Goal: Information Seeking & Learning: Compare options

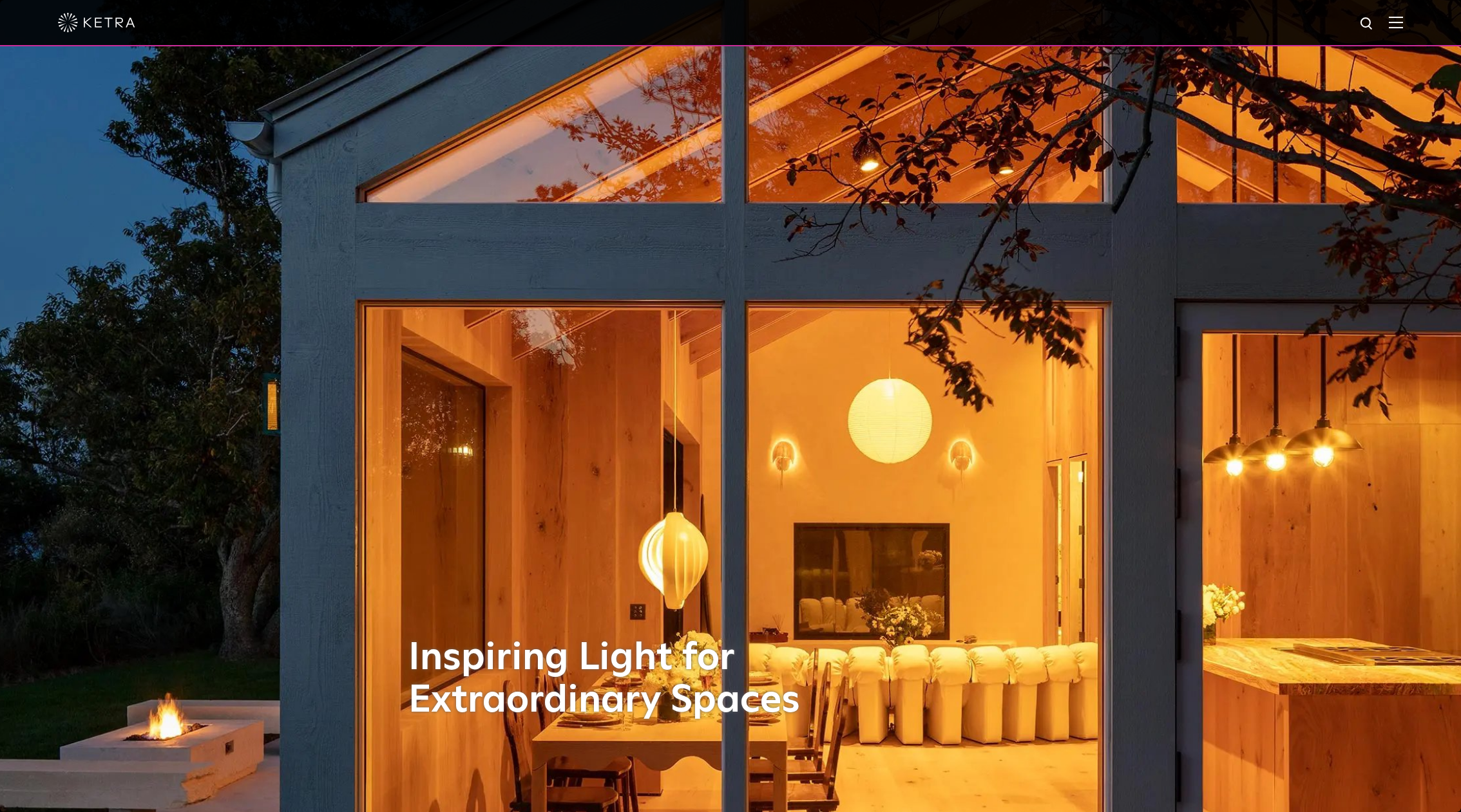
click at [1417, 21] on div at bounding box center [730, 23] width 1461 height 47
click at [1413, 21] on div at bounding box center [730, 23] width 1461 height 47
click at [1403, 22] on img at bounding box center [1396, 22] width 14 height 13
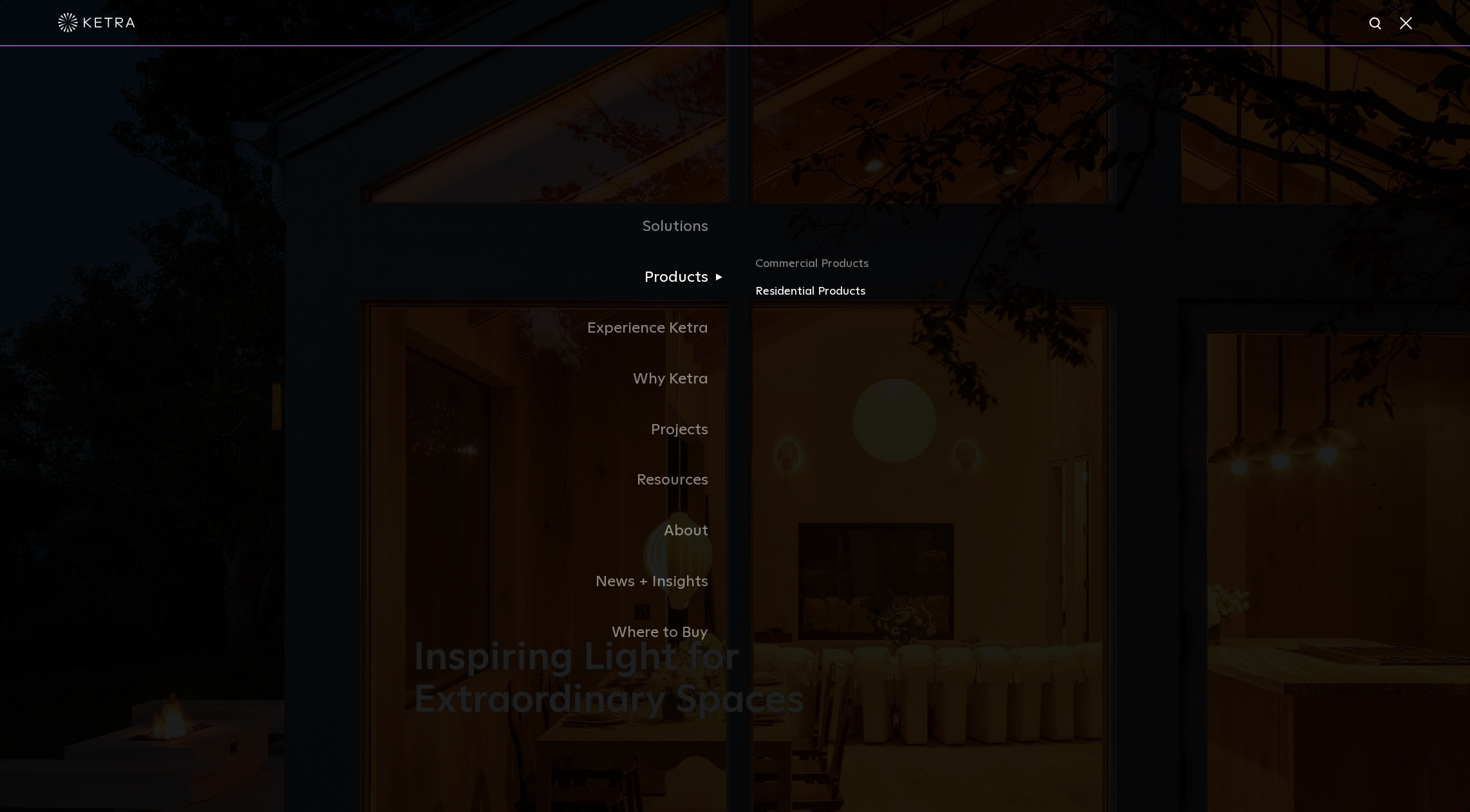
click at [782, 294] on link "Residential Products" at bounding box center [905, 292] width 302 height 19
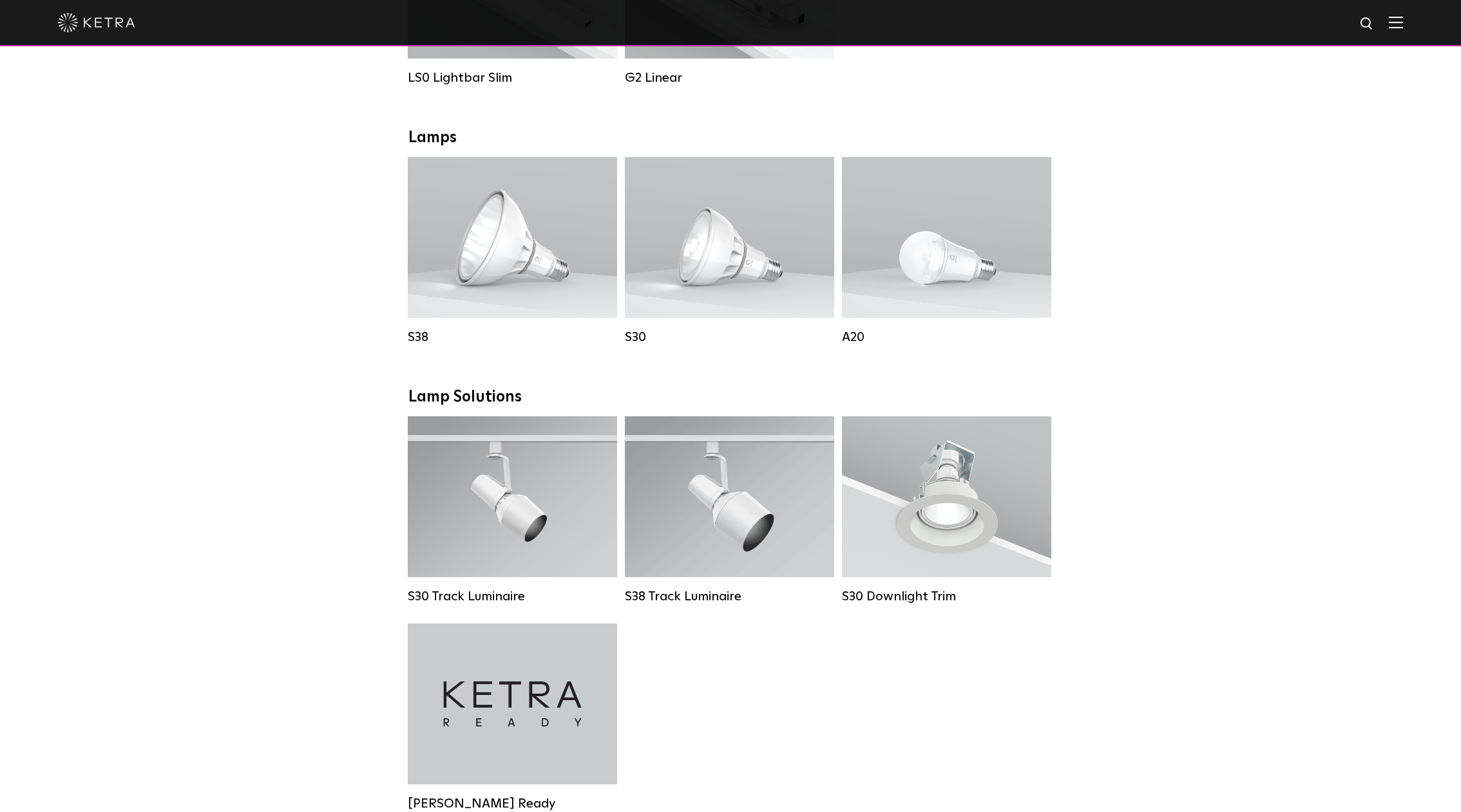
scroll to position [588, 0]
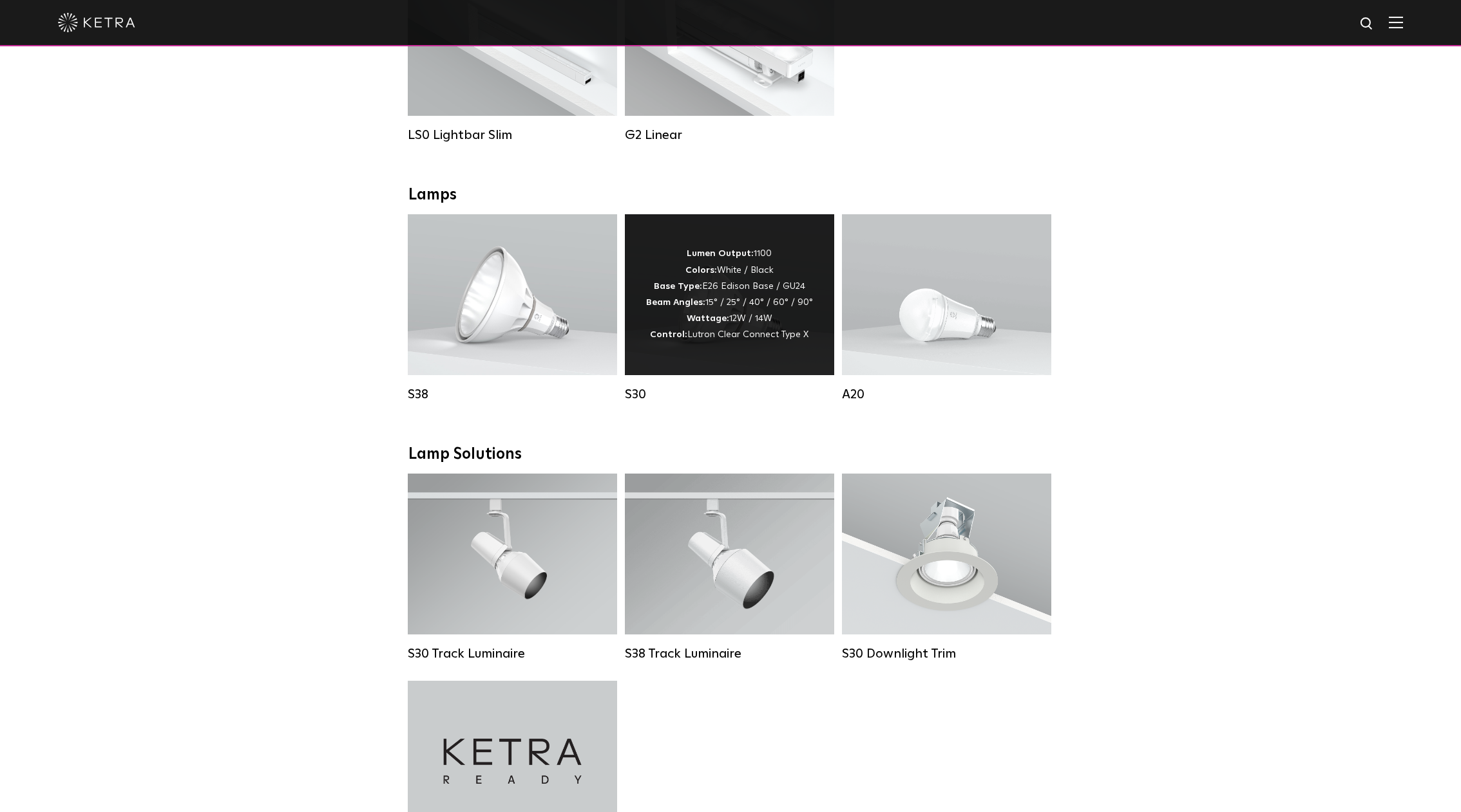
click at [719, 333] on span "Lutron Clear Connect Type X" at bounding box center [747, 335] width 121 height 9
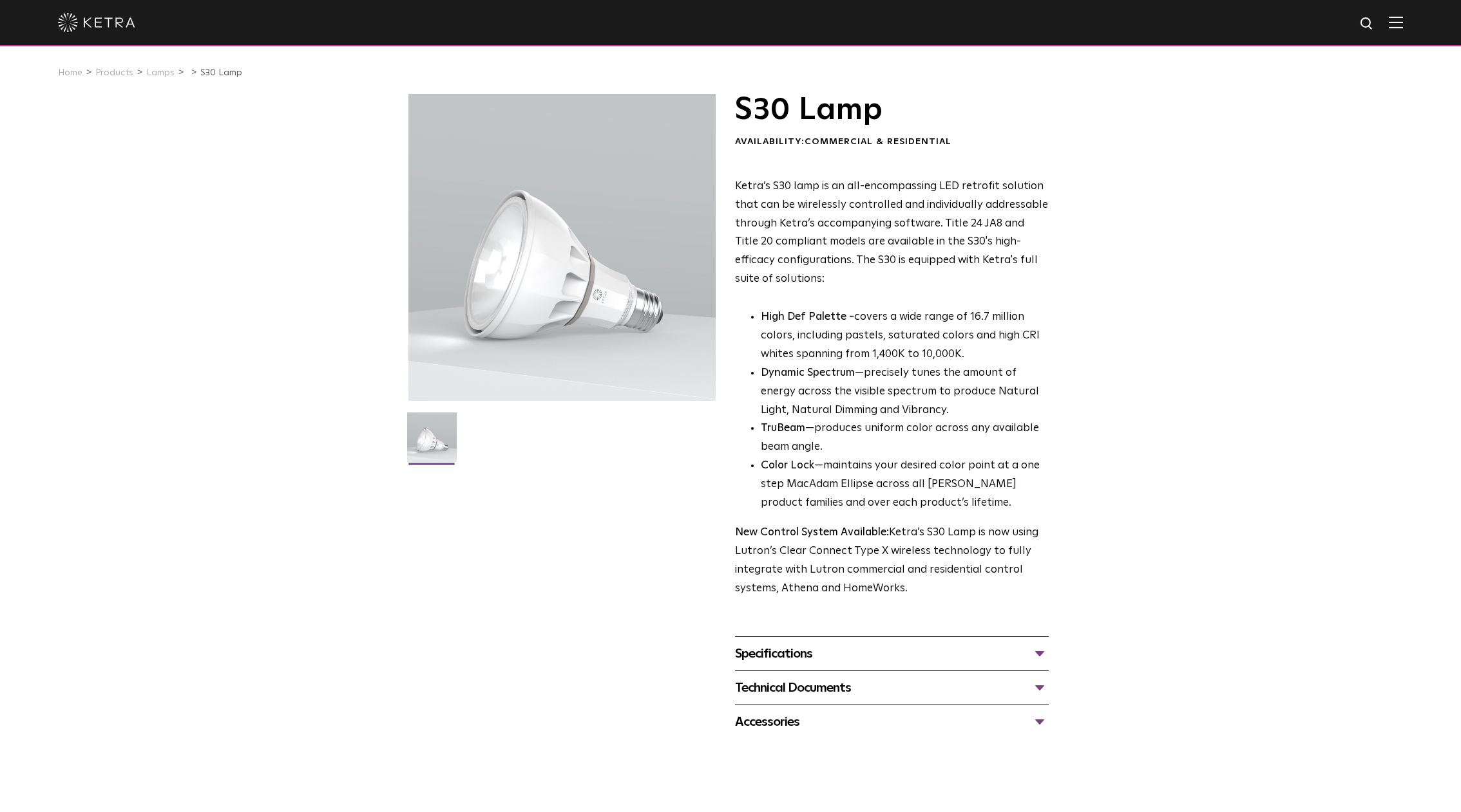
click at [871, 654] on div "Specifications" at bounding box center [891, 654] width 314 height 21
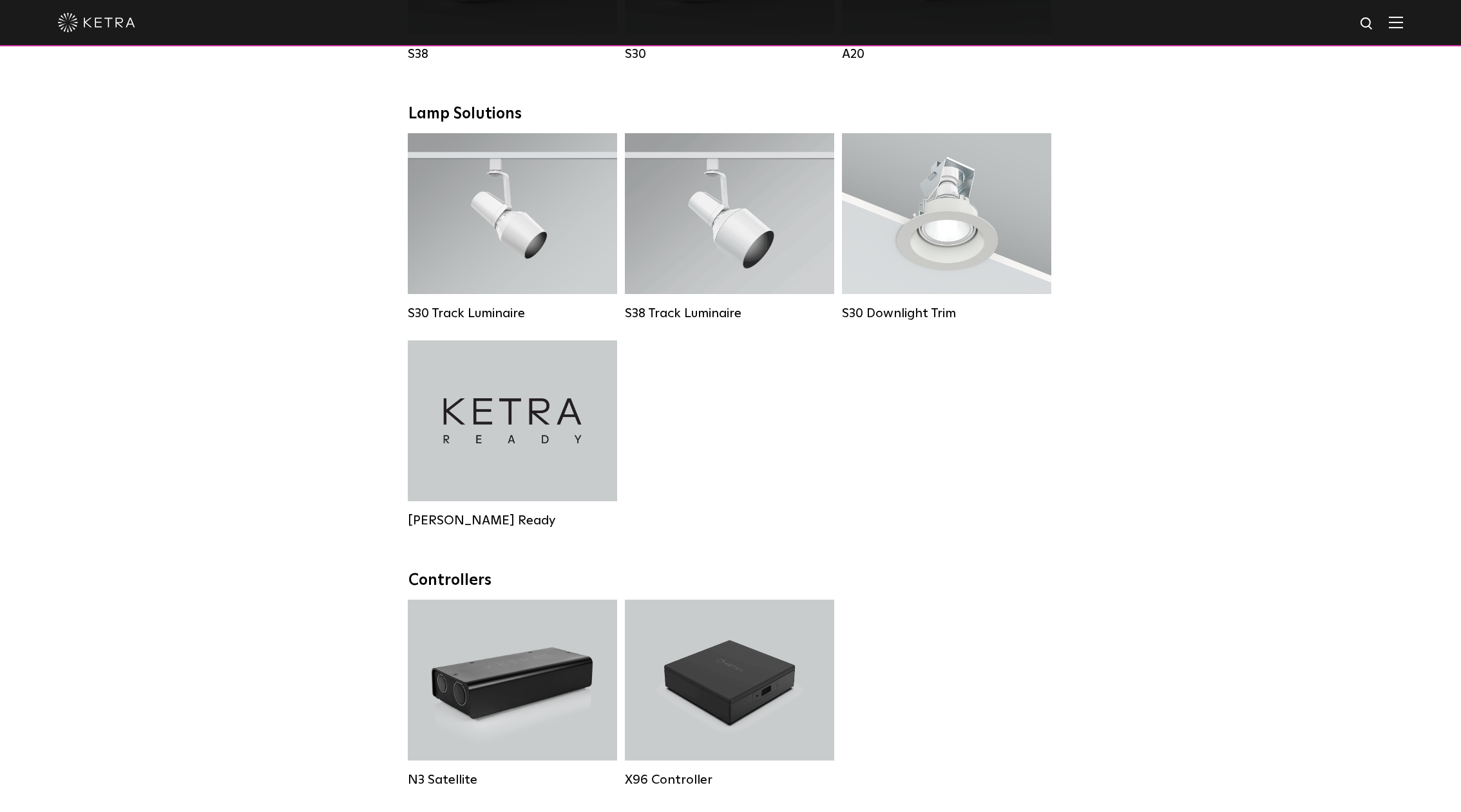
scroll to position [588, 0]
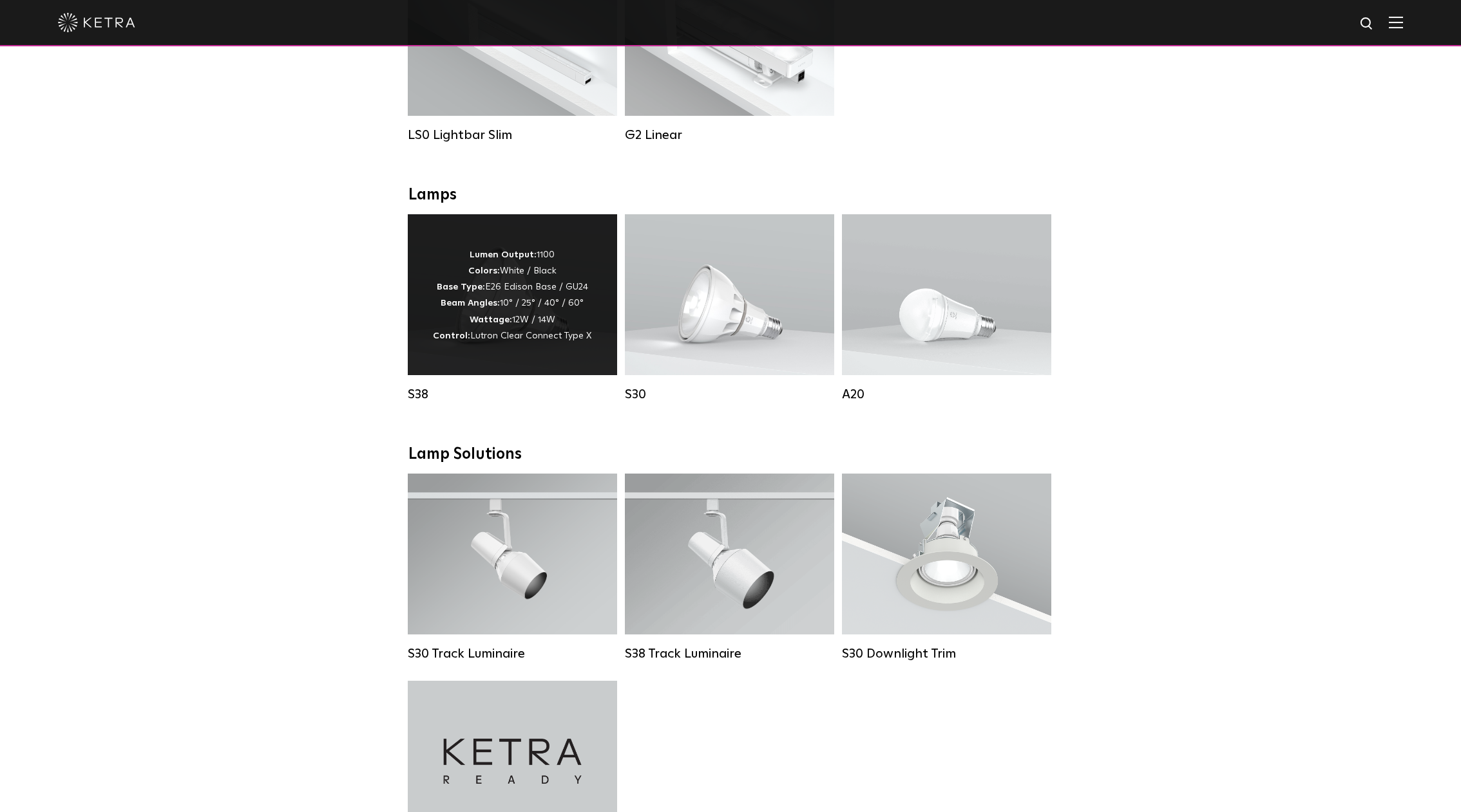
click at [468, 312] on p "Lumen Output: 1100 Colors: White / Black Base Type: E26 Edison Base / GU24 Beam…" at bounding box center [511, 295] width 159 height 98
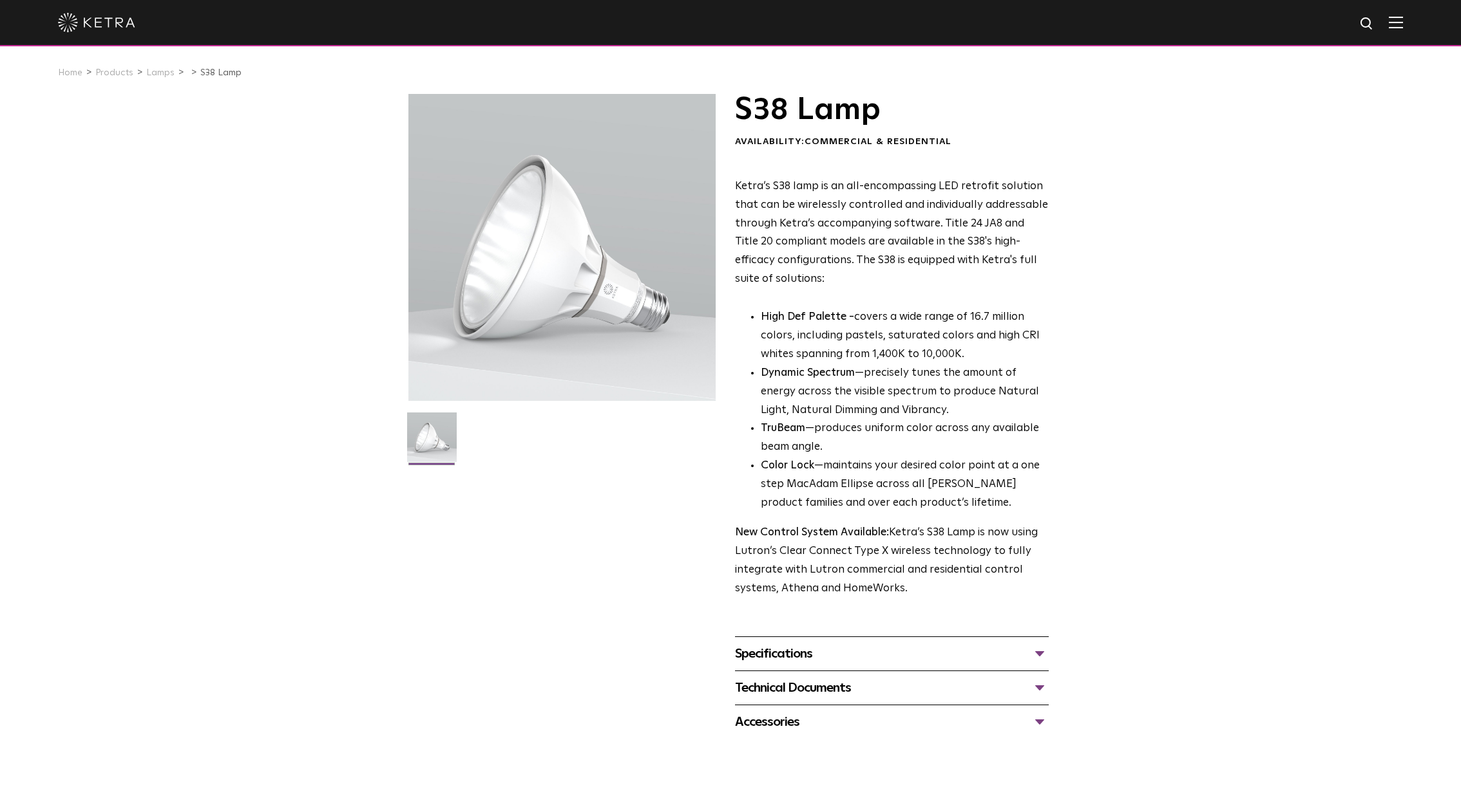
scroll to position [224, 0]
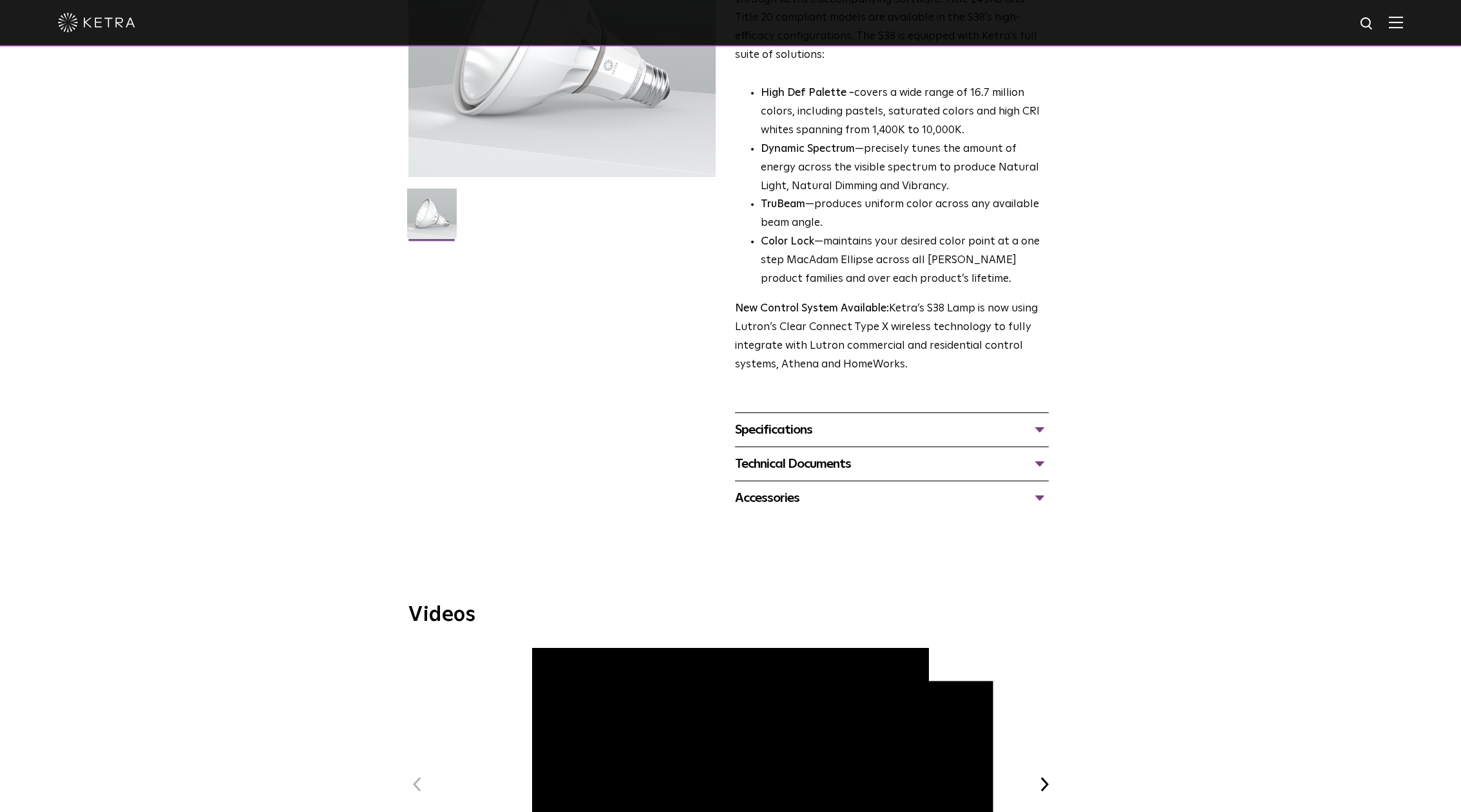
click at [910, 432] on div "Specifications" at bounding box center [891, 430] width 314 height 21
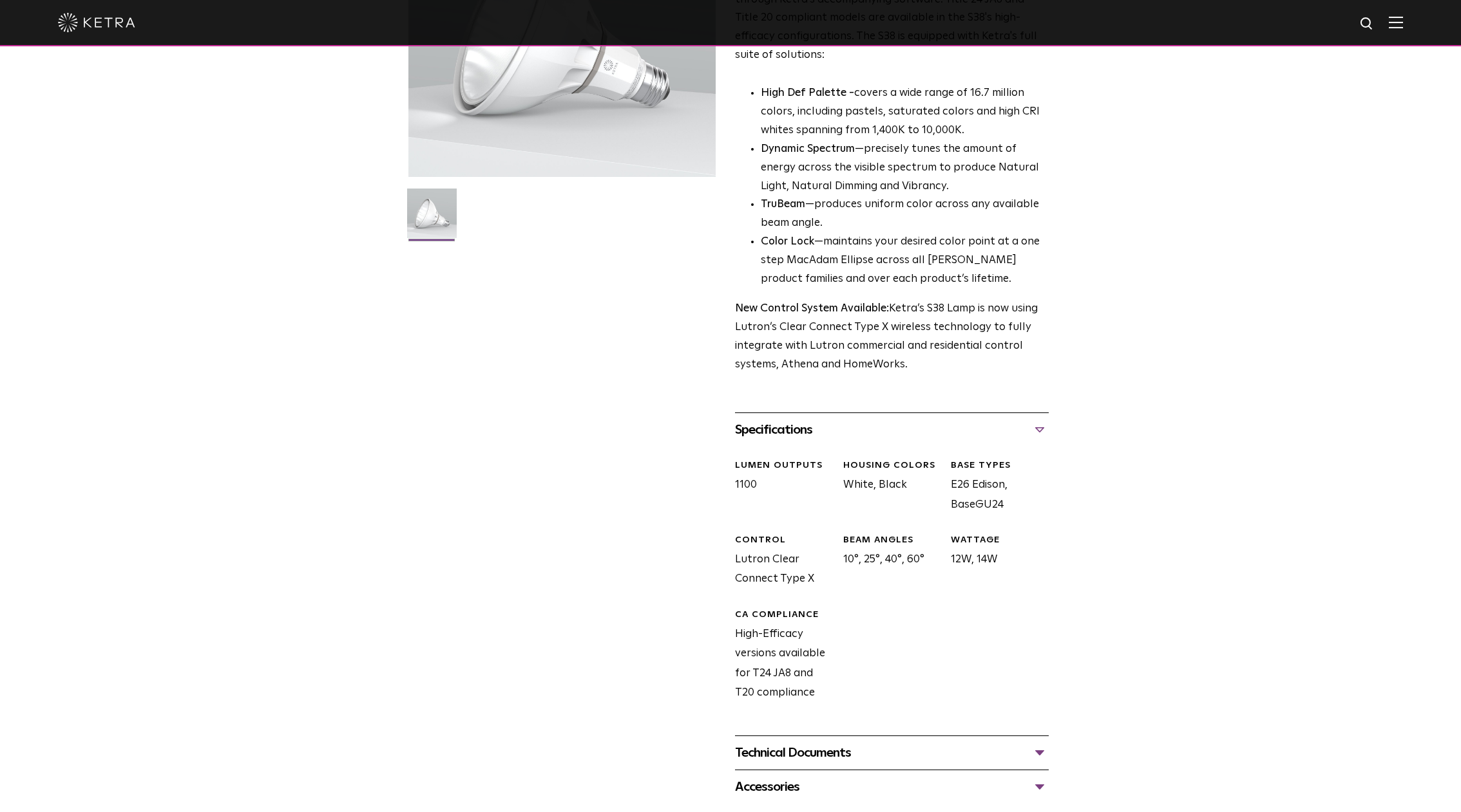
click at [910, 432] on div "Specifications" at bounding box center [891, 430] width 314 height 21
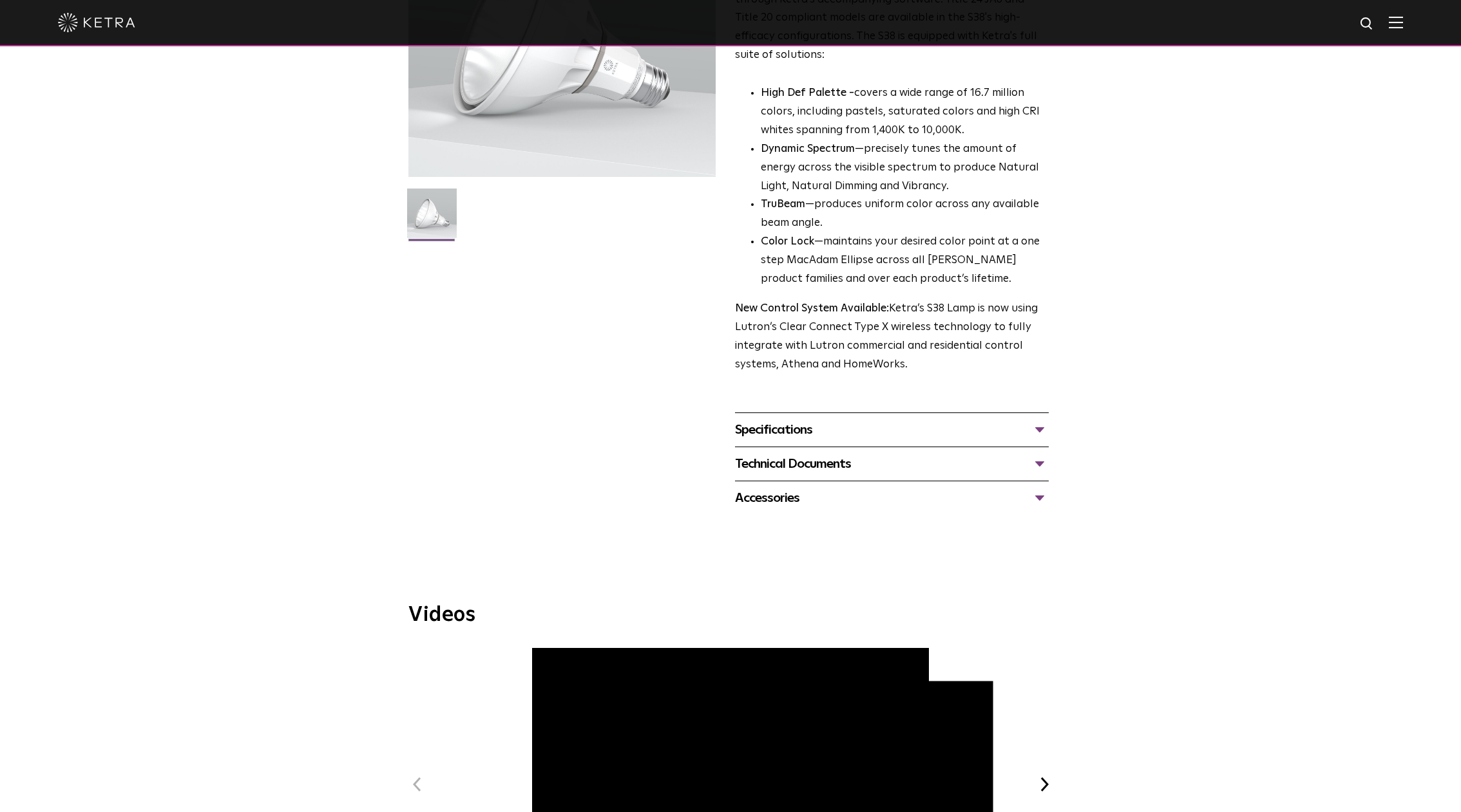
scroll to position [0, 0]
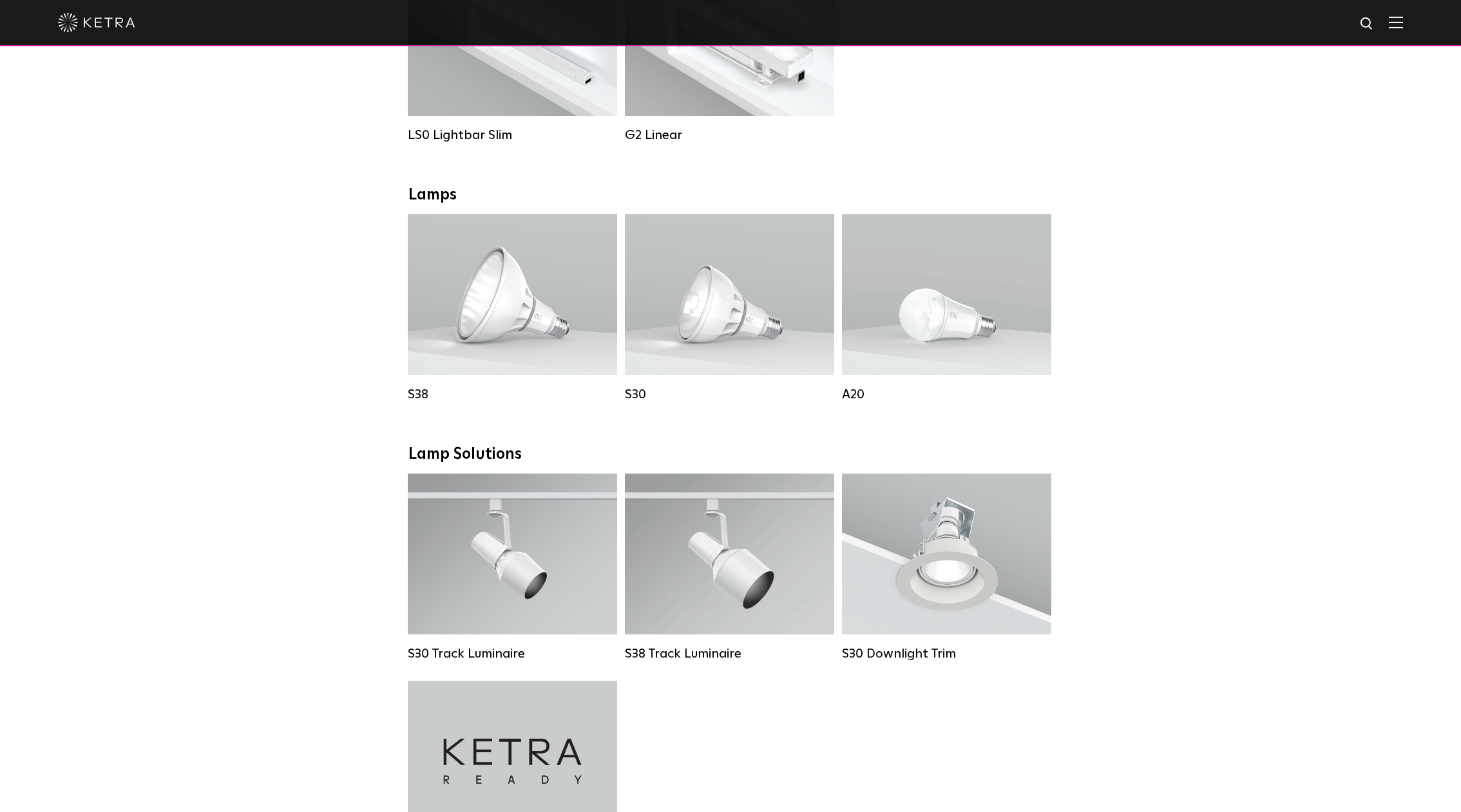
scroll to position [588, 0]
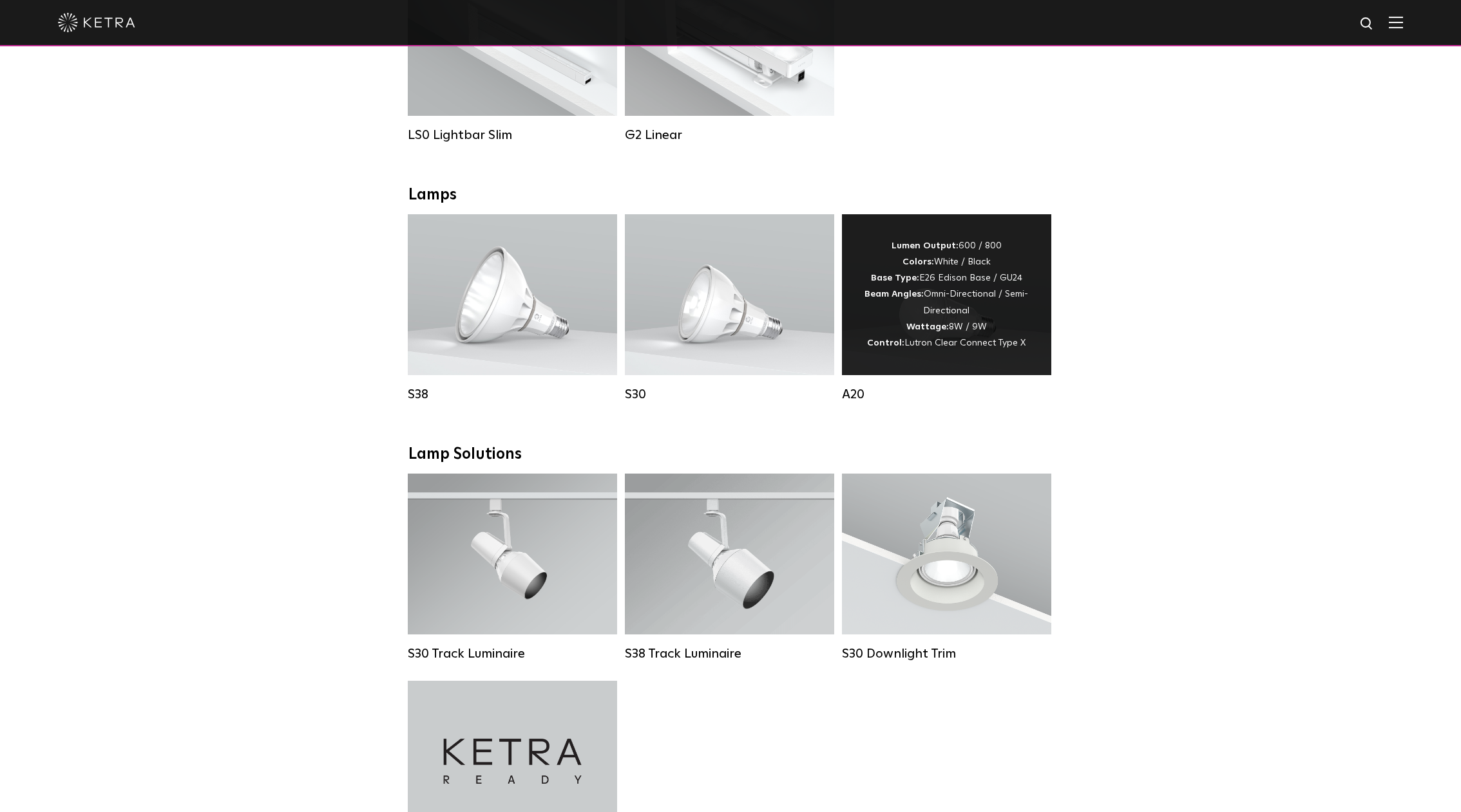
click at [985, 369] on div "Lumen Output: 600 / 800 Colors: White / Black Base Type: E26 Edison Base / GU24…" at bounding box center [947, 295] width 210 height 161
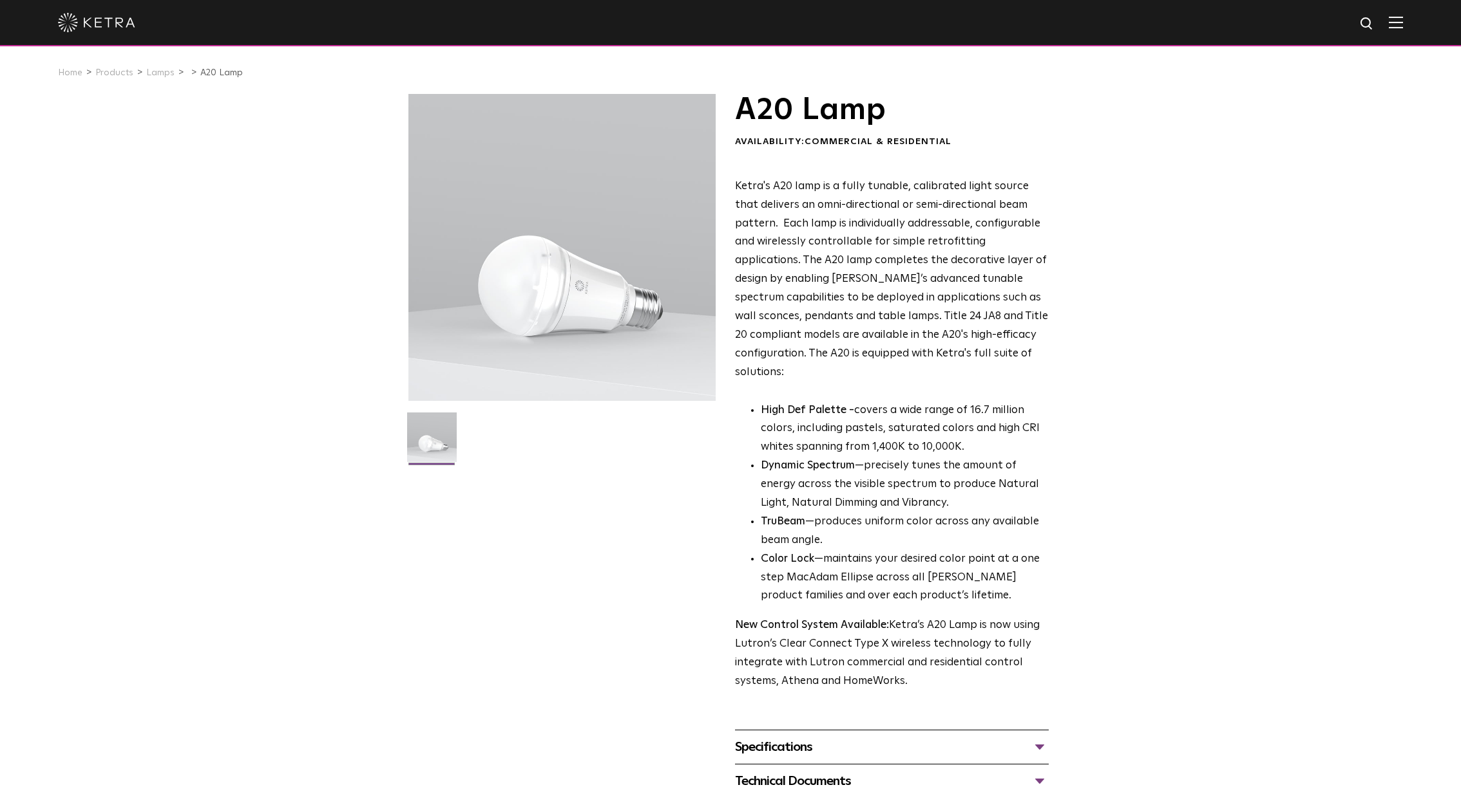
scroll to position [242, 0]
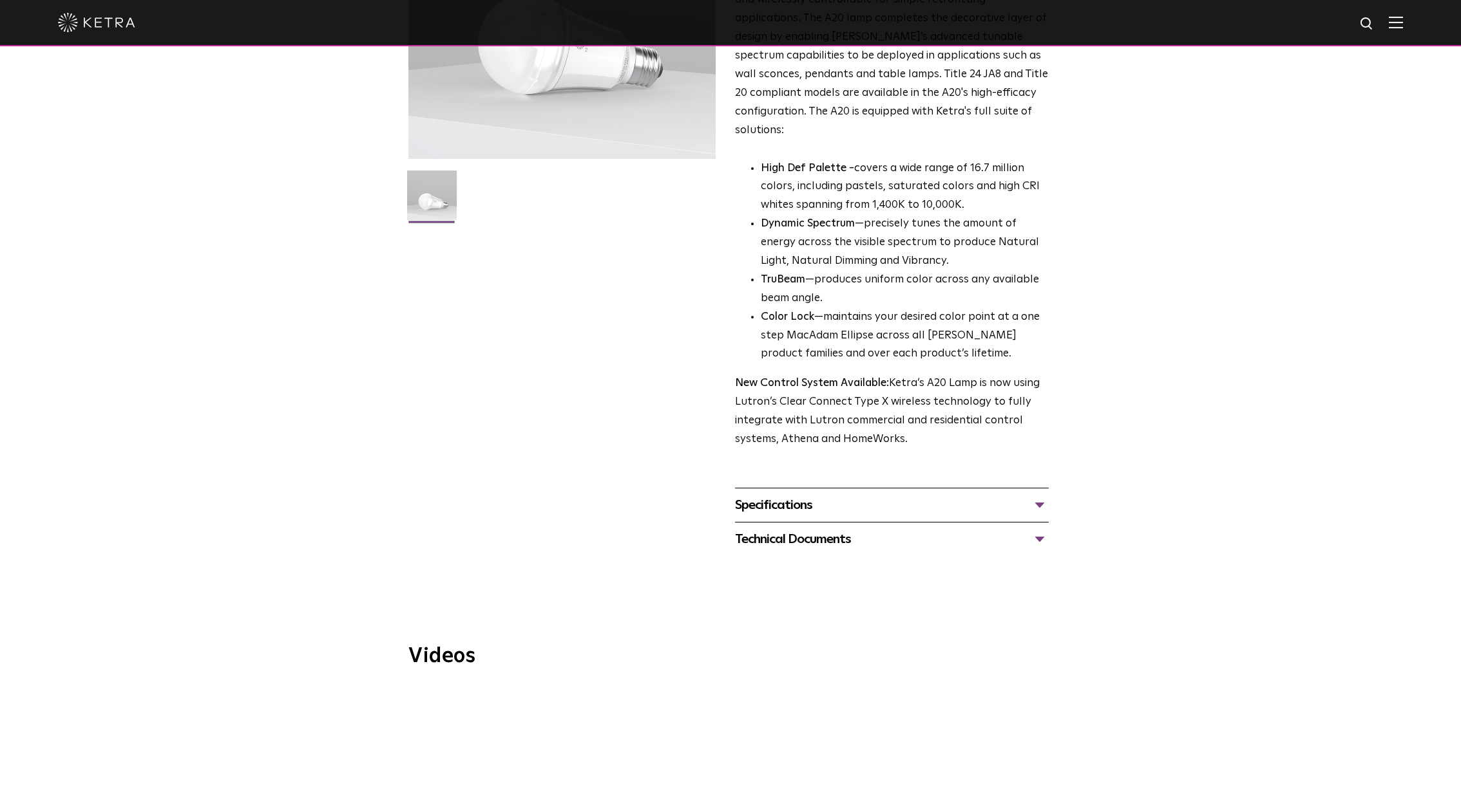
click at [880, 495] on div "Specifications" at bounding box center [891, 505] width 314 height 21
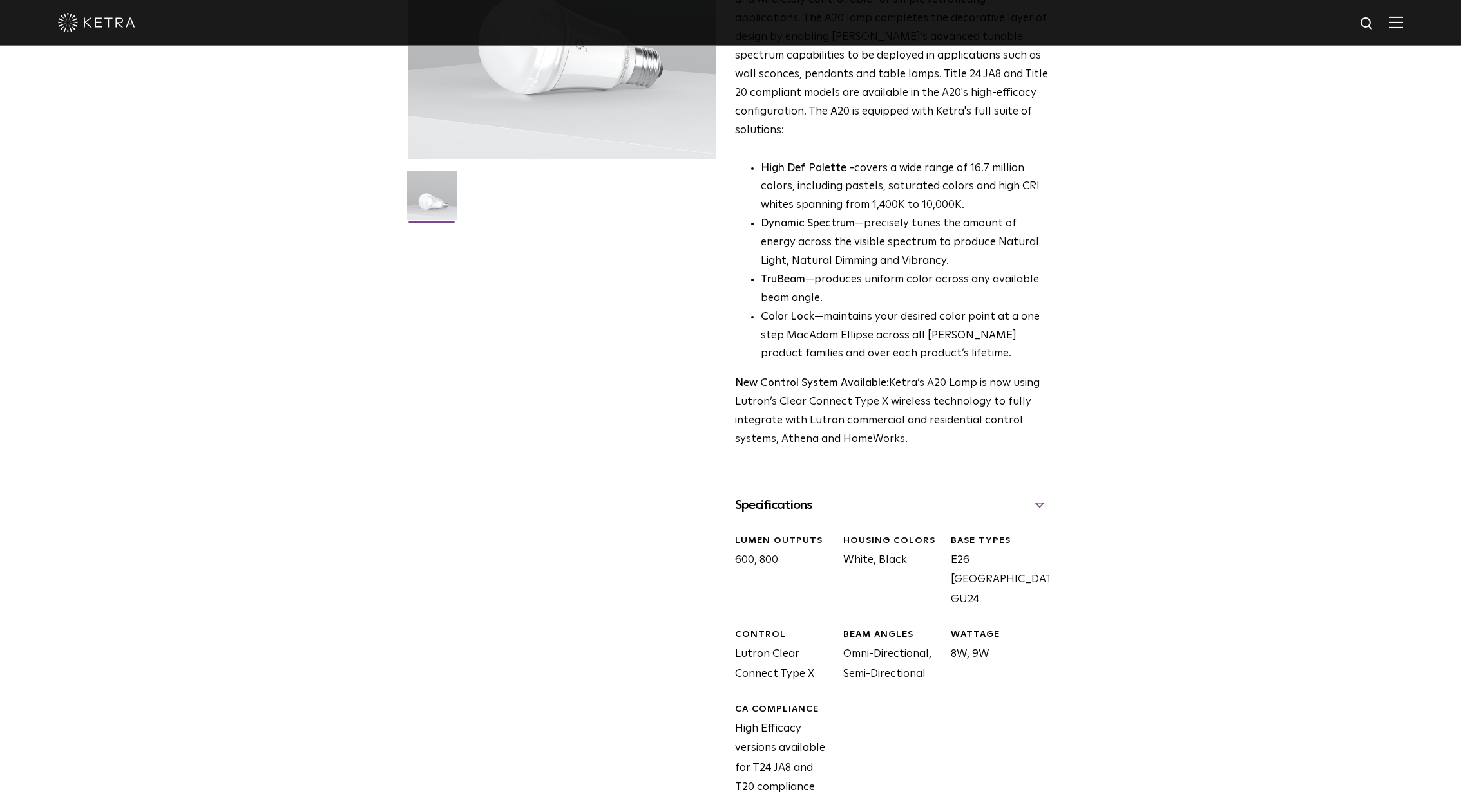
click at [880, 495] on div "Specifications" at bounding box center [891, 505] width 314 height 21
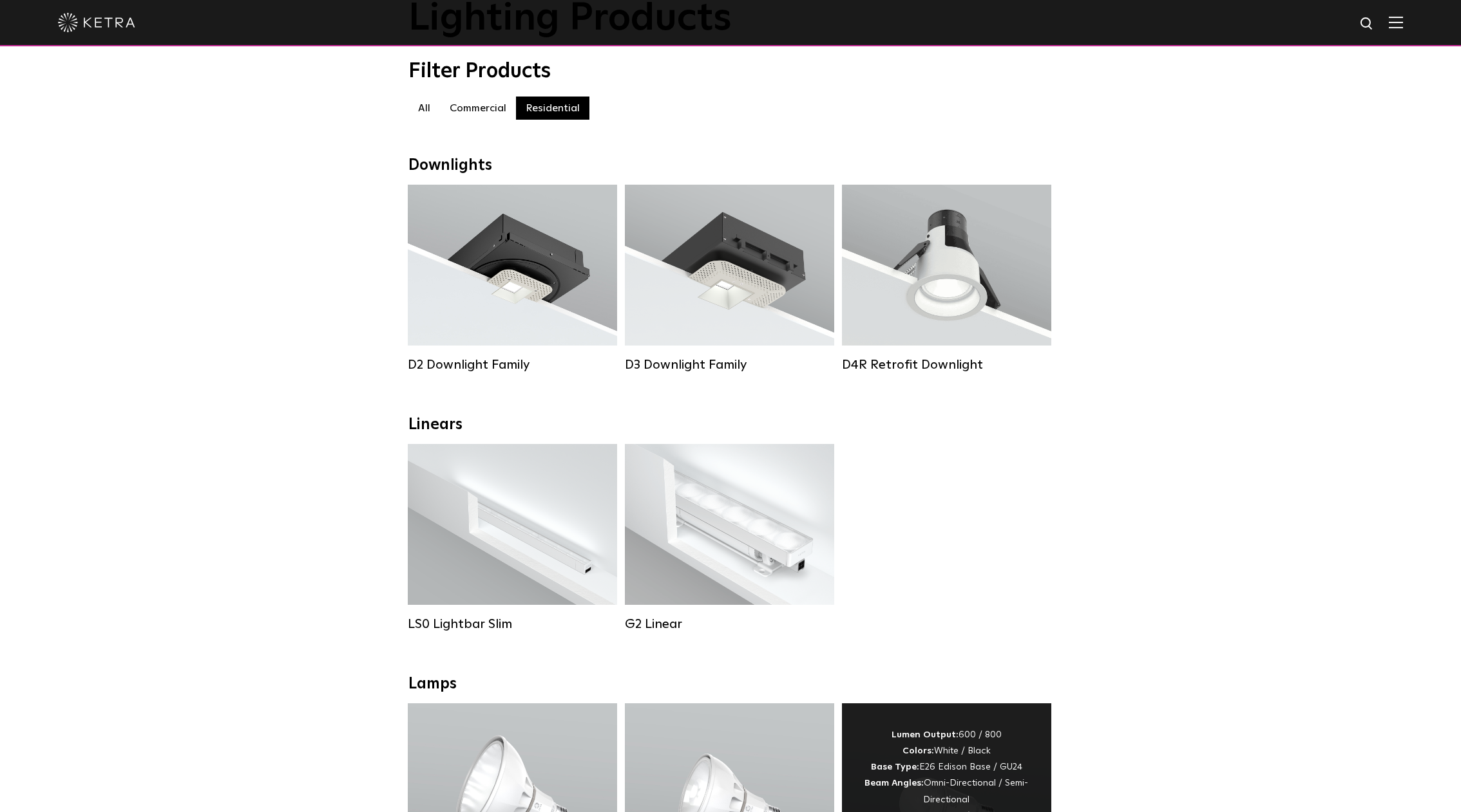
scroll to position [90, 0]
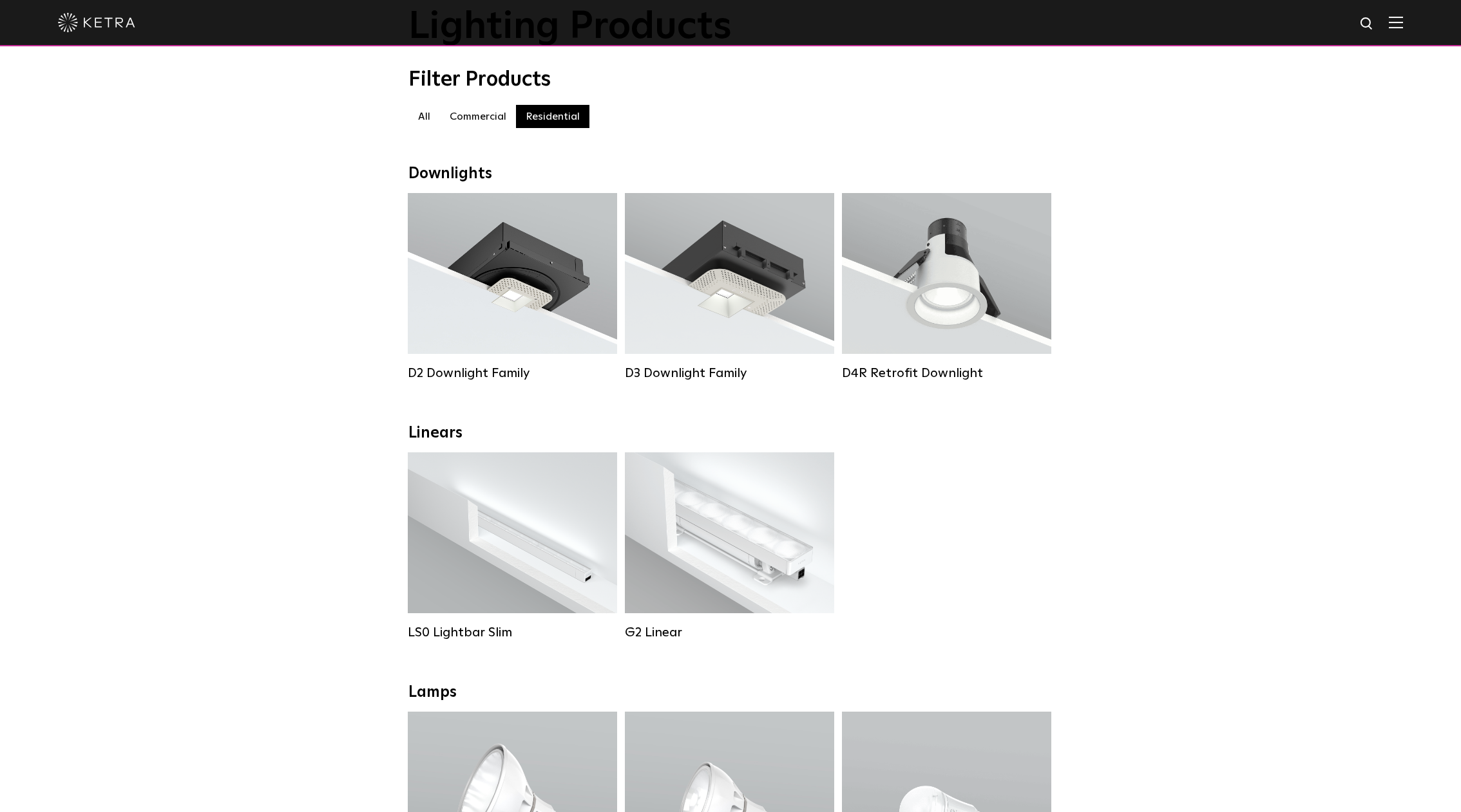
click at [475, 116] on label "Commercial" at bounding box center [477, 116] width 76 height 23
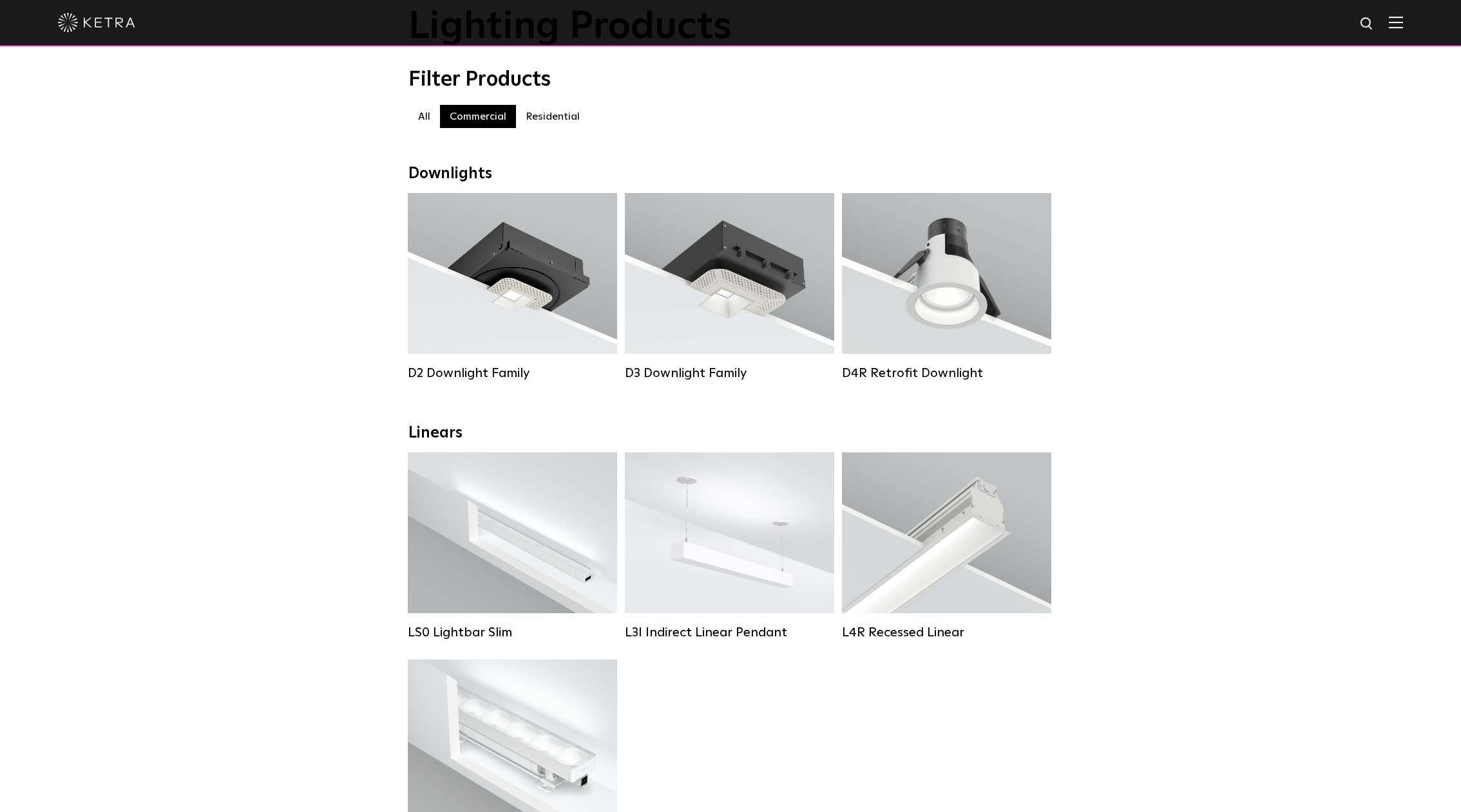
click at [542, 112] on label "Residential" at bounding box center [553, 116] width 73 height 23
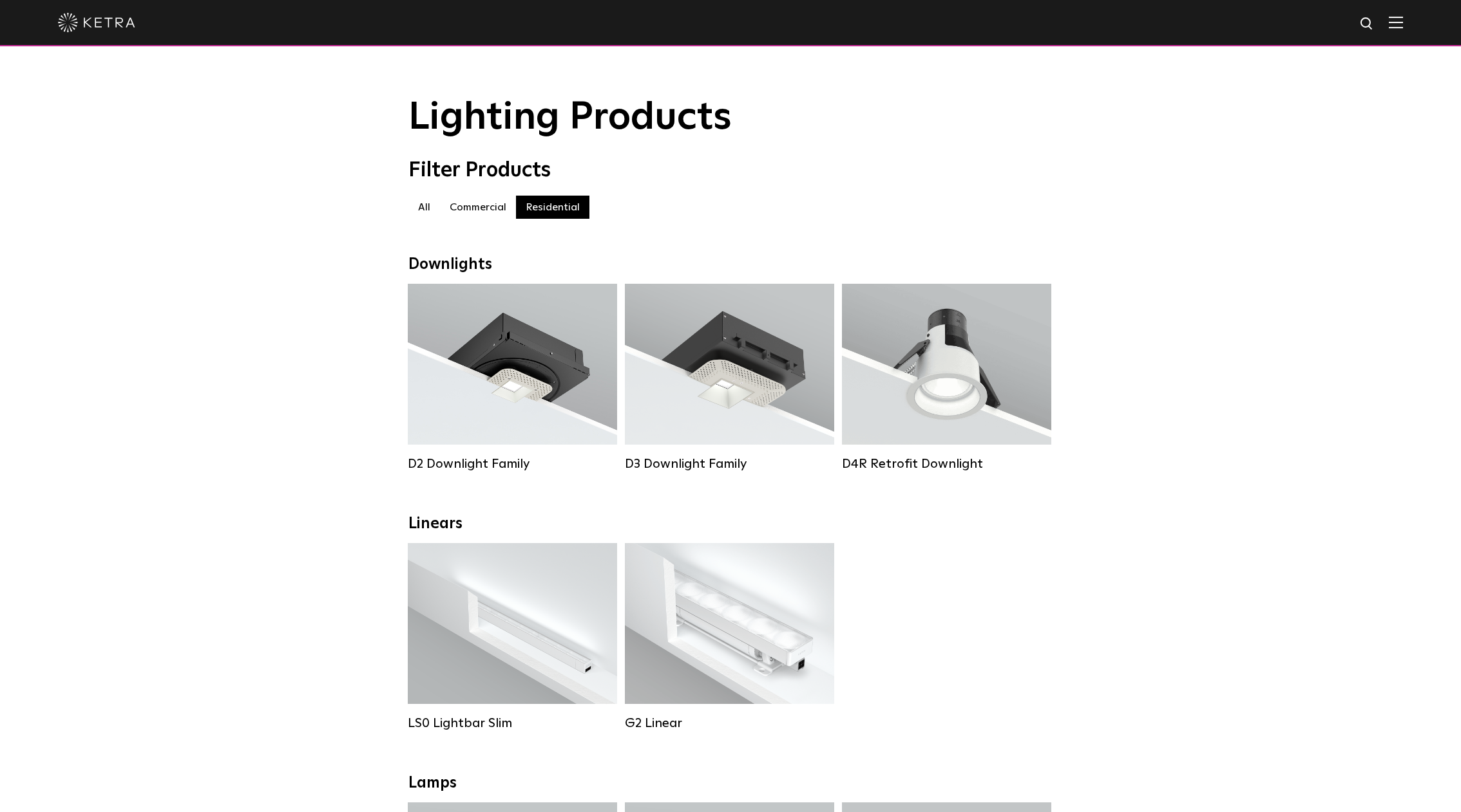
click at [1260, 172] on div "Filter Products Residential All Commercial Residential" at bounding box center [730, 195] width 1461 height 73
